Goal: Information Seeking & Learning: Learn about a topic

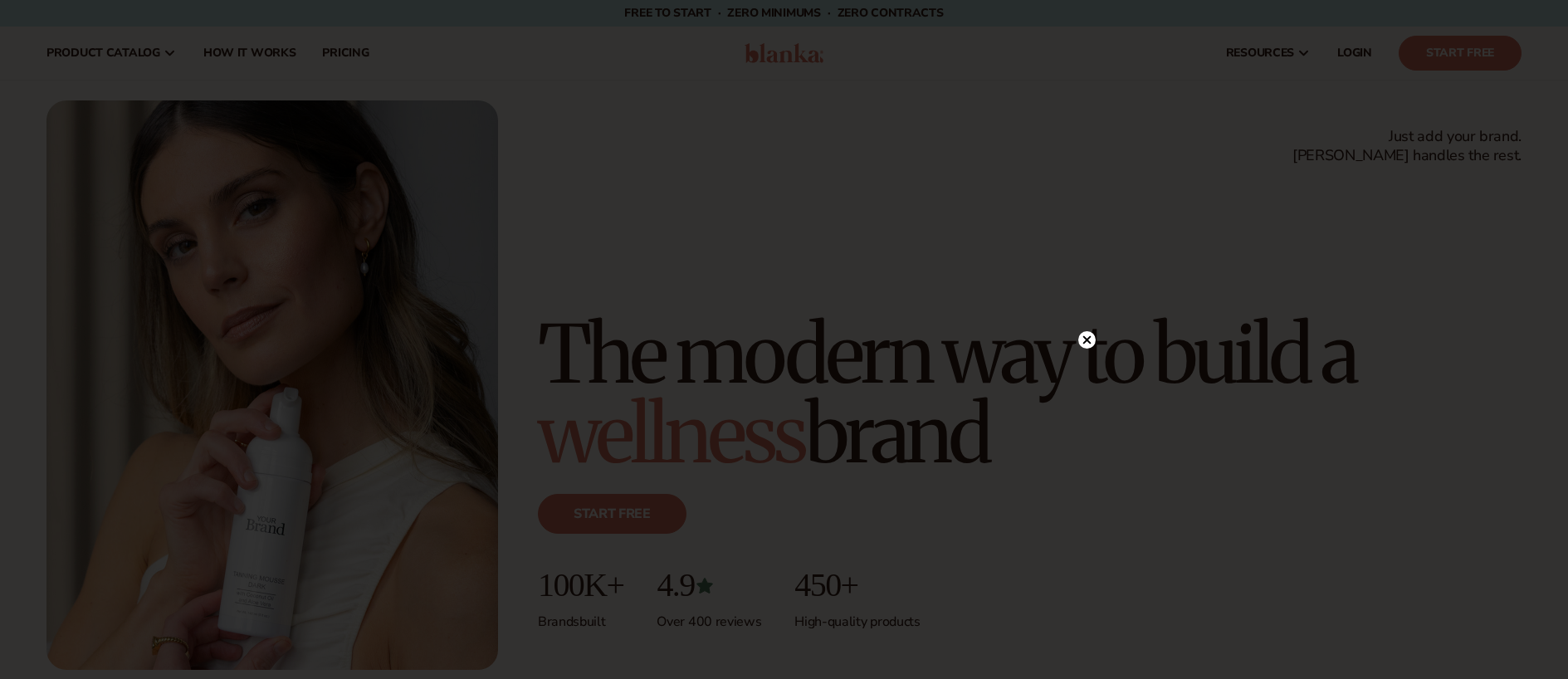
scroll to position [3, 0]
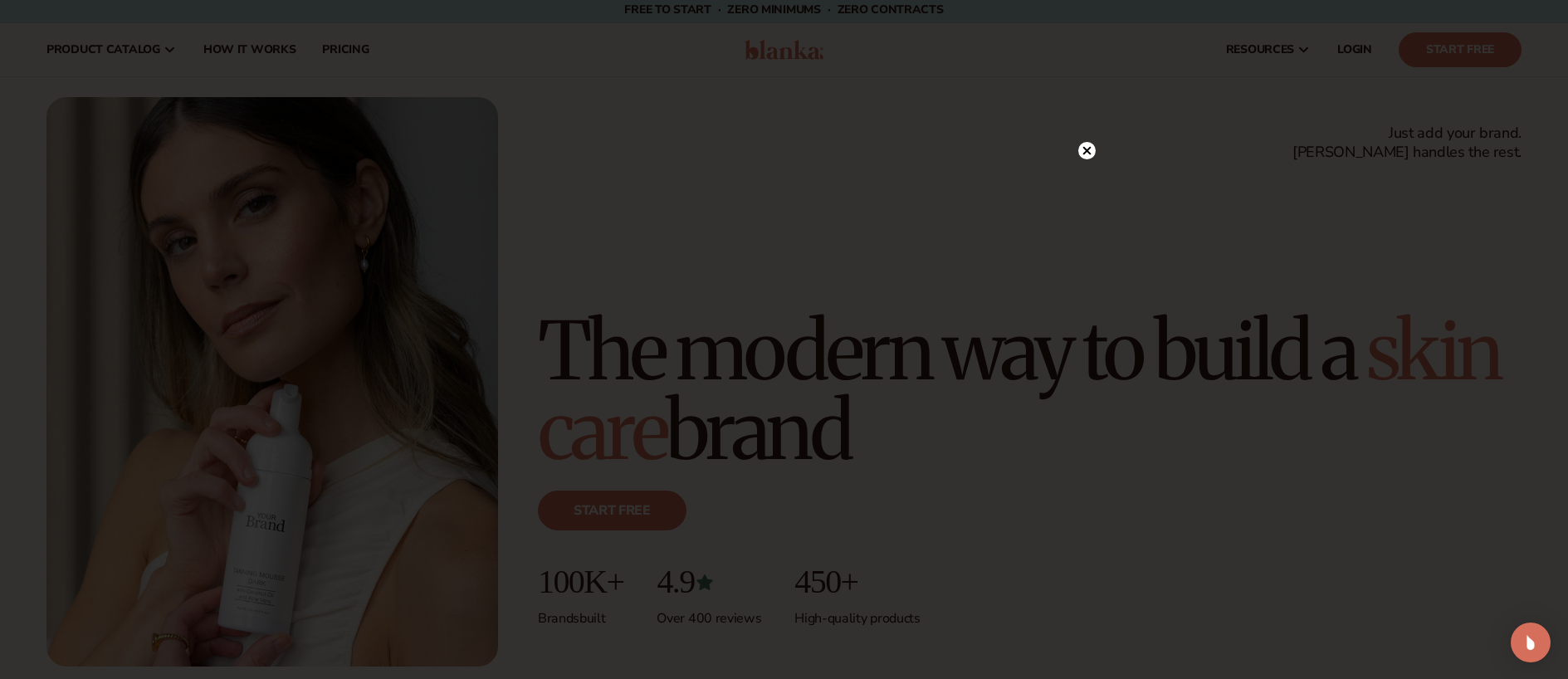
click at [1086, 157] on circle at bounding box center [1087, 151] width 18 height 18
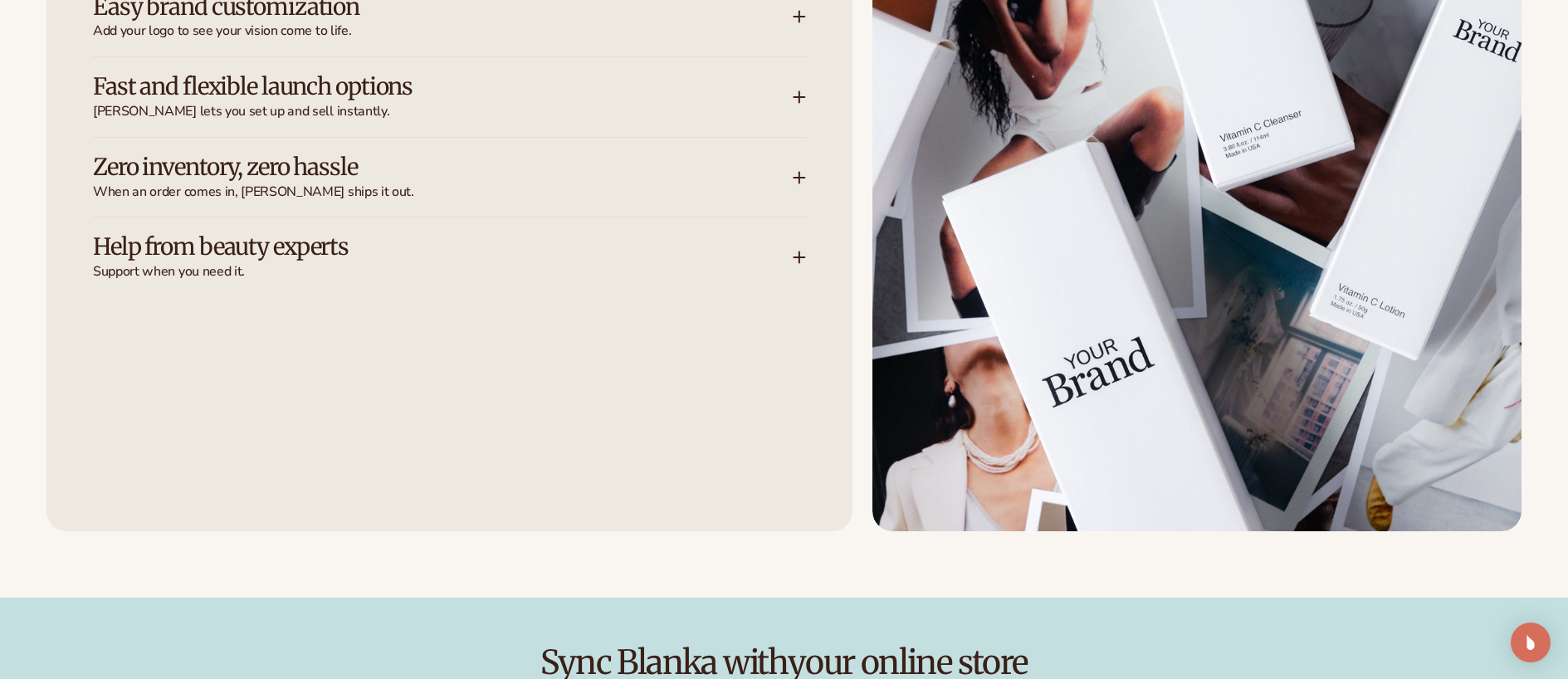
scroll to position [2706, 0]
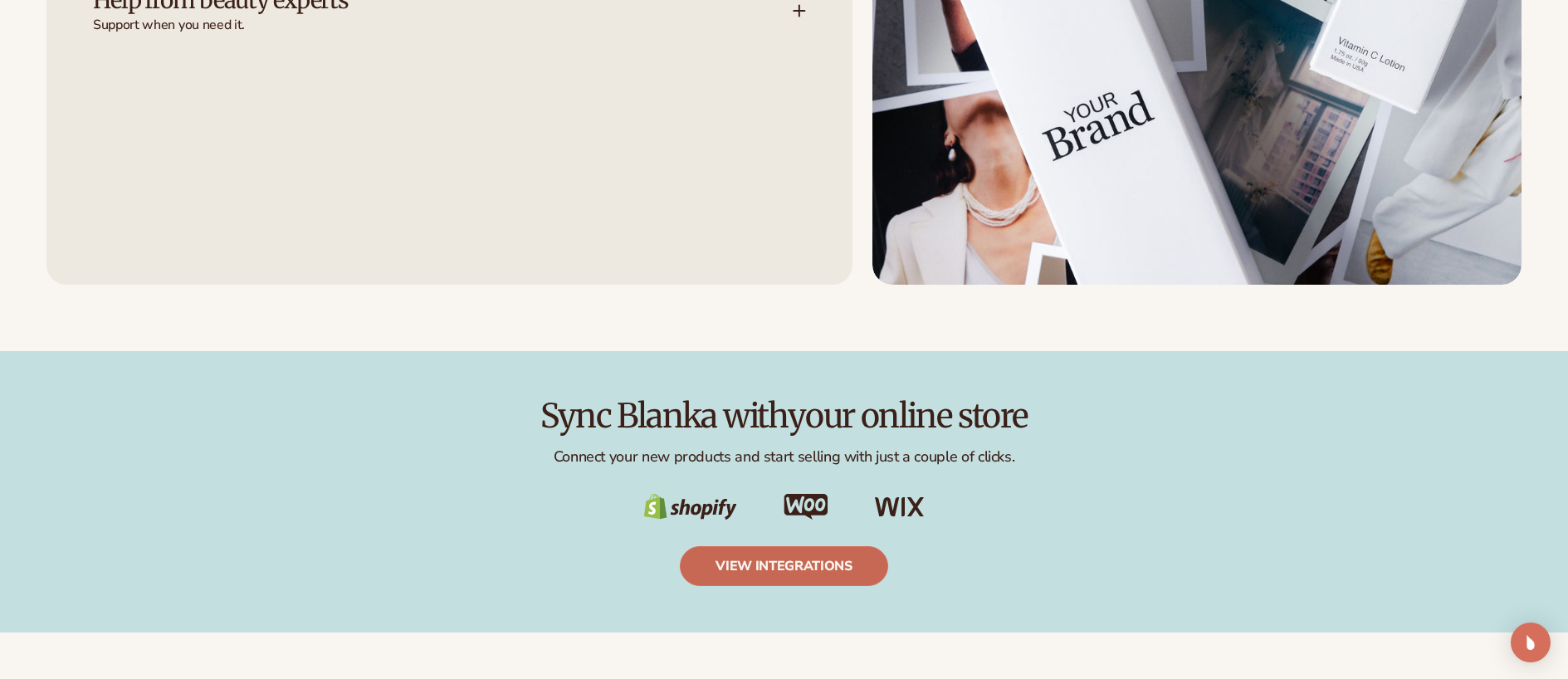
click at [845, 561] on link "view integrations" at bounding box center [784, 566] width 208 height 40
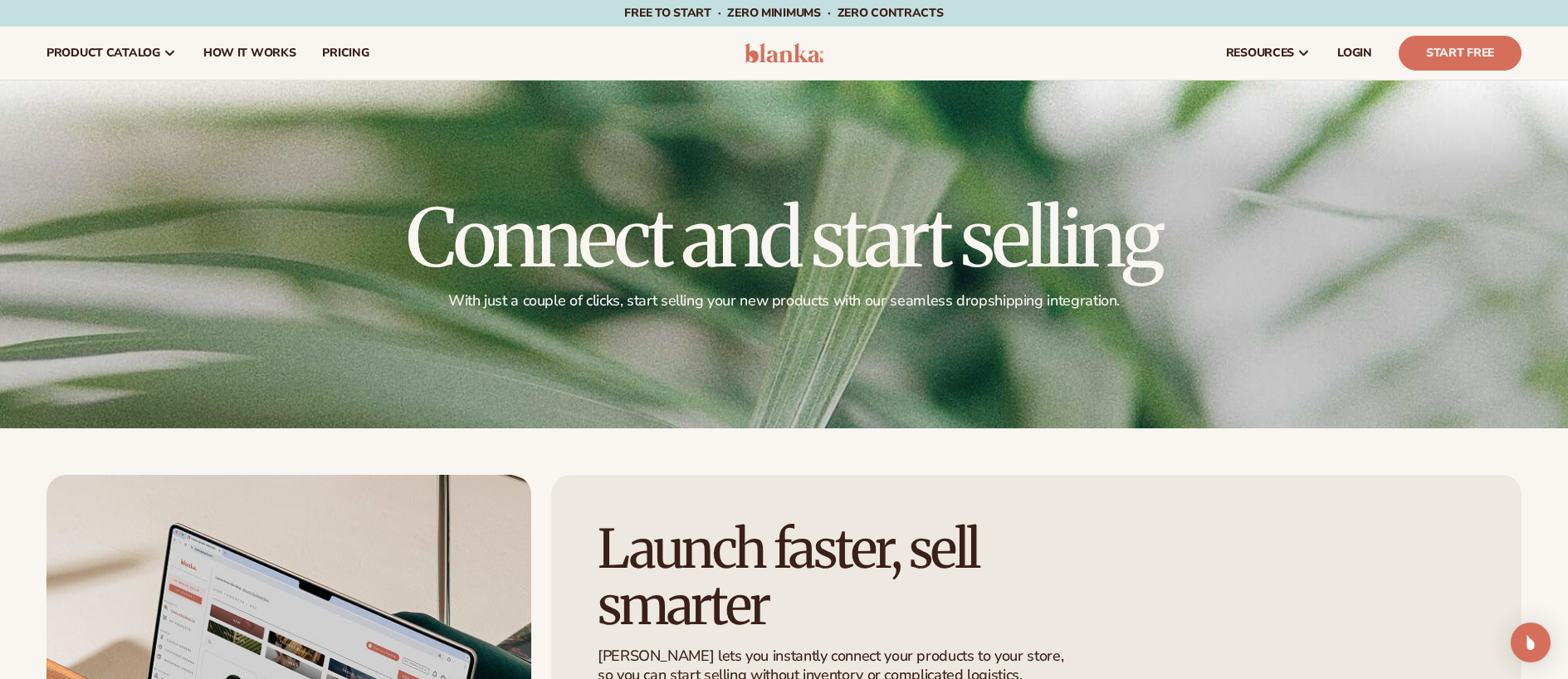
click at [783, 53] on img at bounding box center [784, 53] width 79 height 20
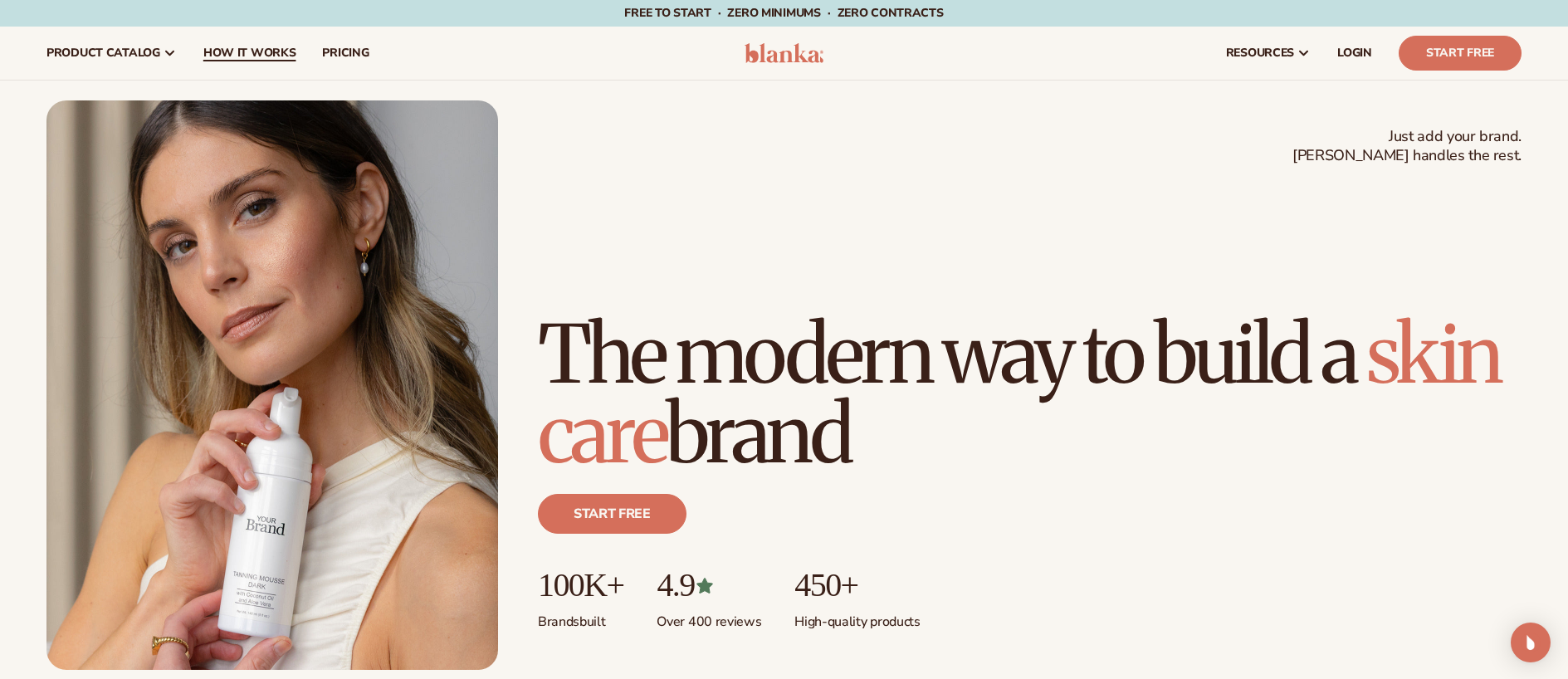
click at [268, 58] on span "How It Works" at bounding box center [249, 54] width 93 height 14
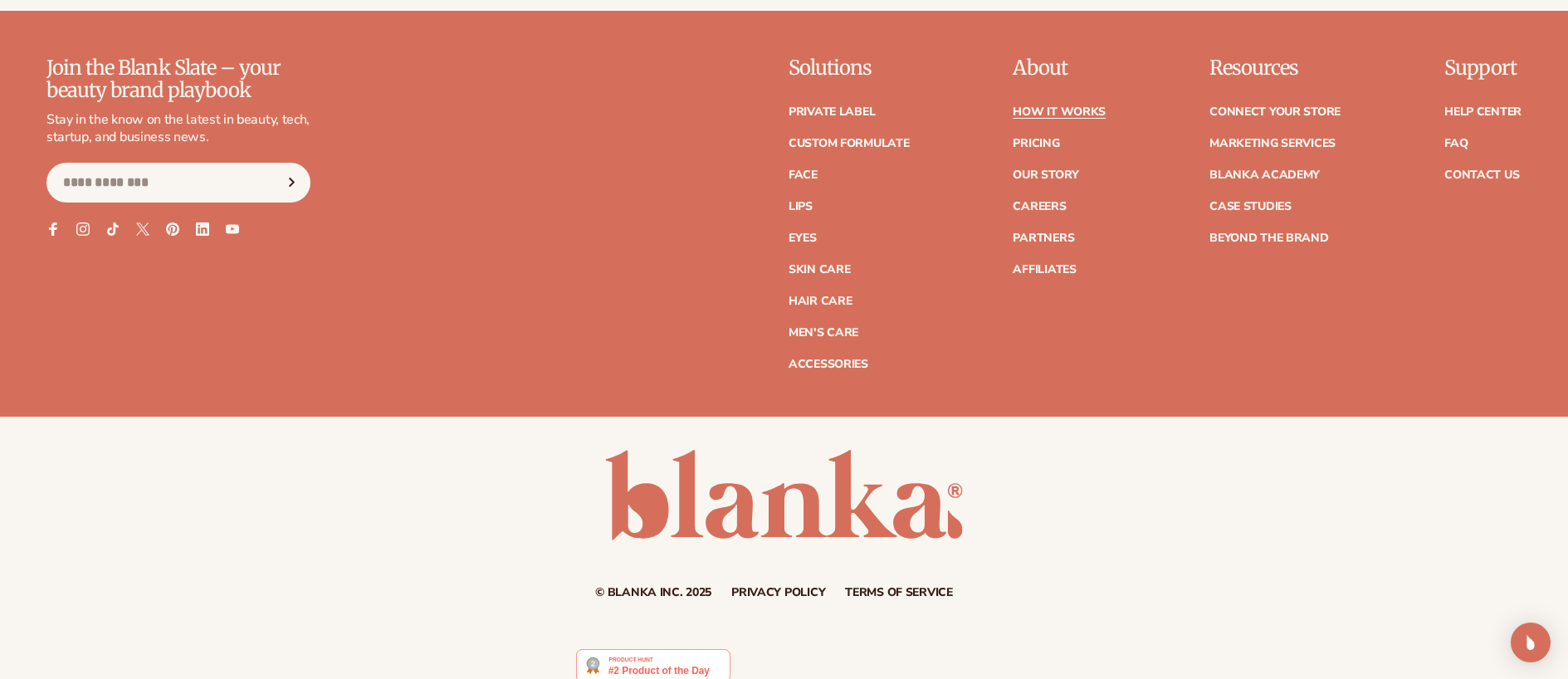
scroll to position [4428, 0]
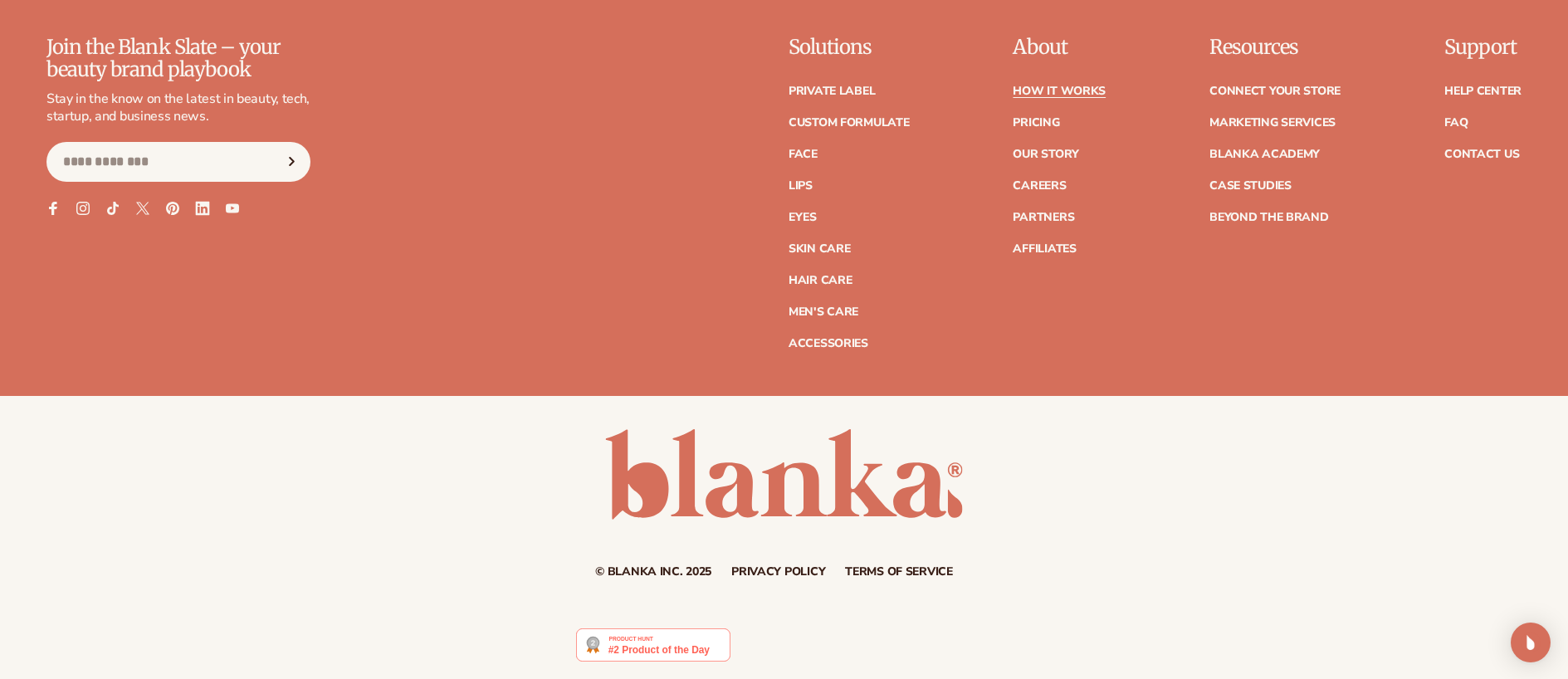
click at [202, 208] on icon at bounding box center [202, 207] width 14 height 14
